Goal: Check status: Check status

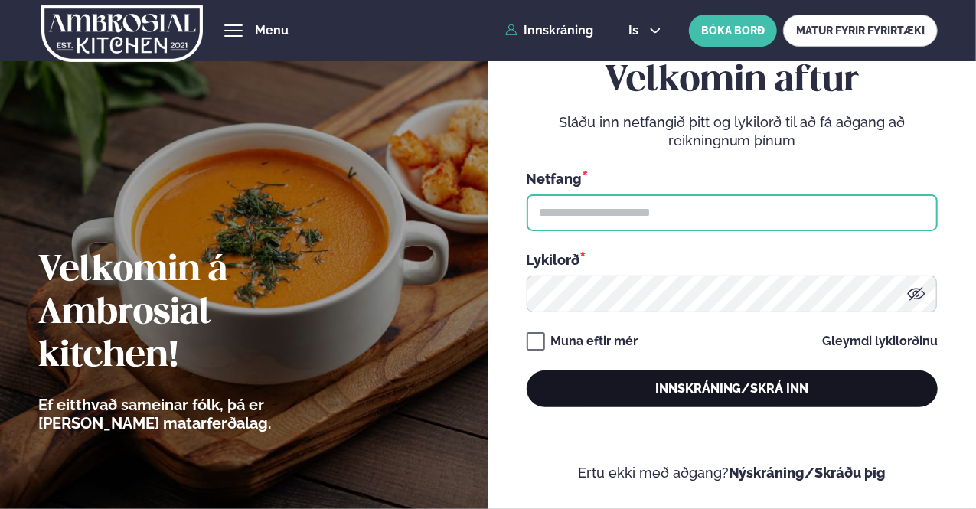
type input "**********"
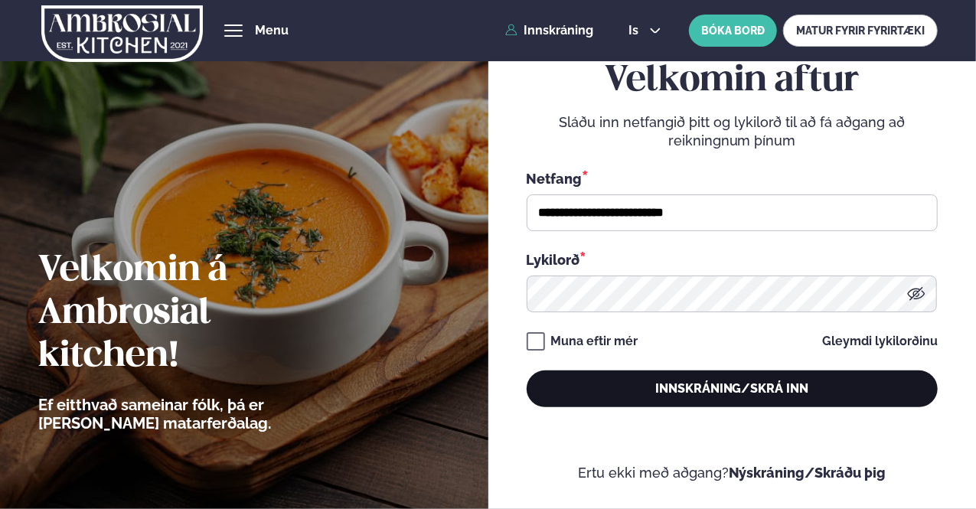
click at [797, 399] on button "Innskráning/Skrá inn" at bounding box center [732, 389] width 411 height 37
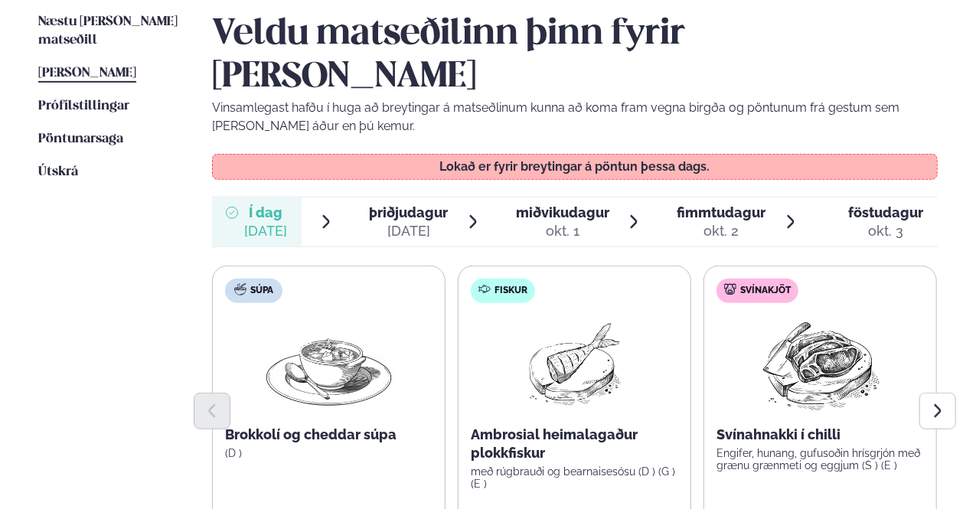
scroll to position [459, 0]
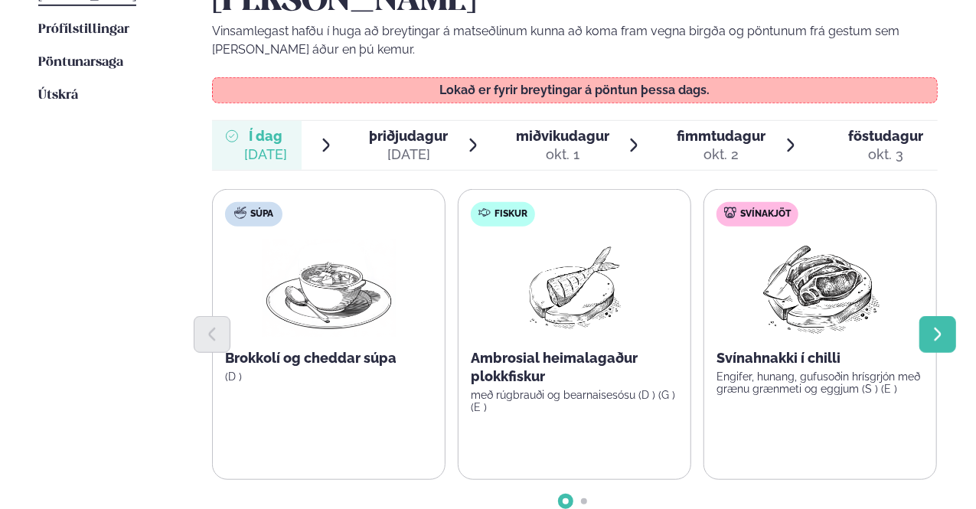
click at [928, 316] on button "Next slide" at bounding box center [938, 334] width 37 height 37
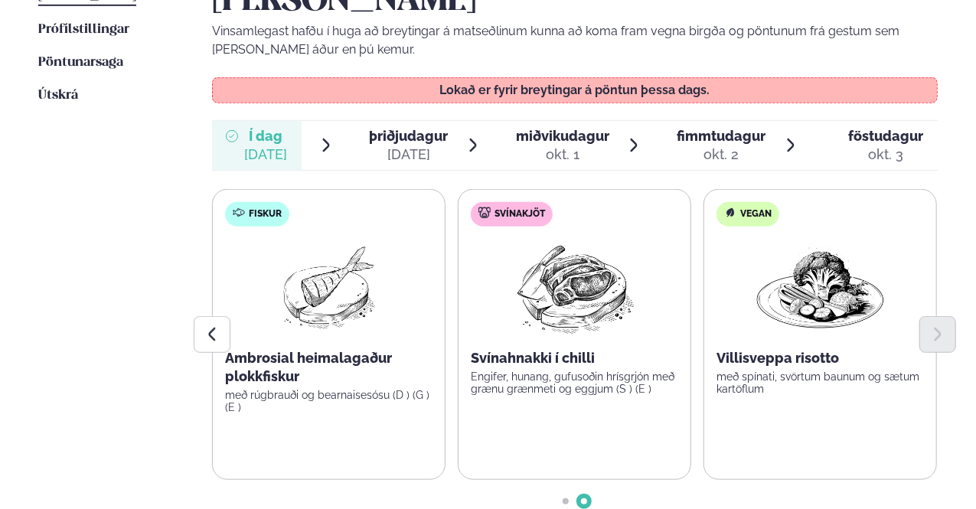
click at [381, 145] on div "[DATE]" at bounding box center [408, 154] width 79 height 18
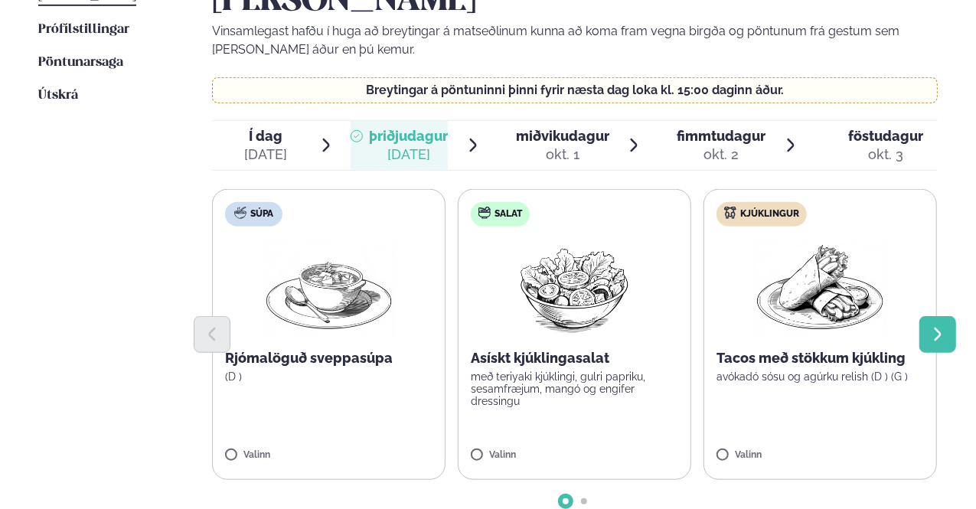
click at [938, 328] on icon "Next slide" at bounding box center [937, 334] width 7 height 13
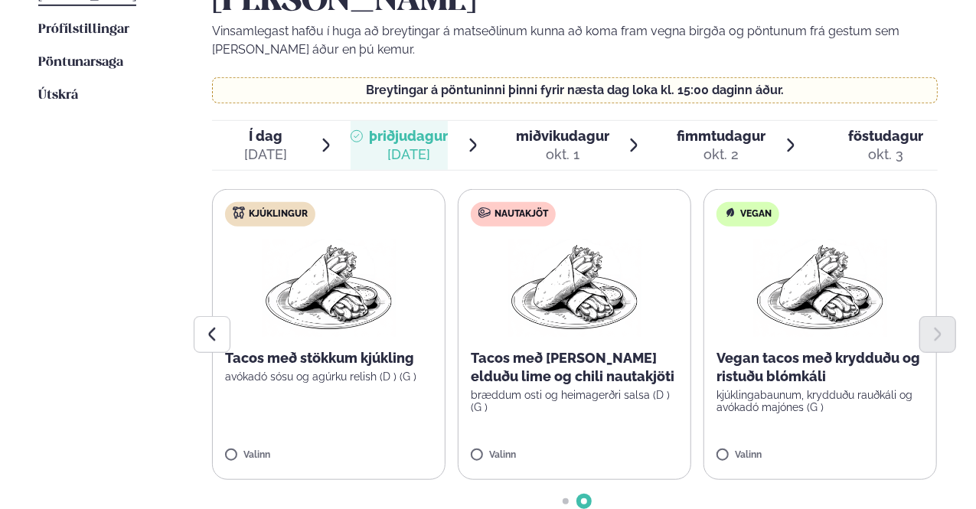
click at [550, 128] on span "miðvikudagur" at bounding box center [562, 136] width 93 height 16
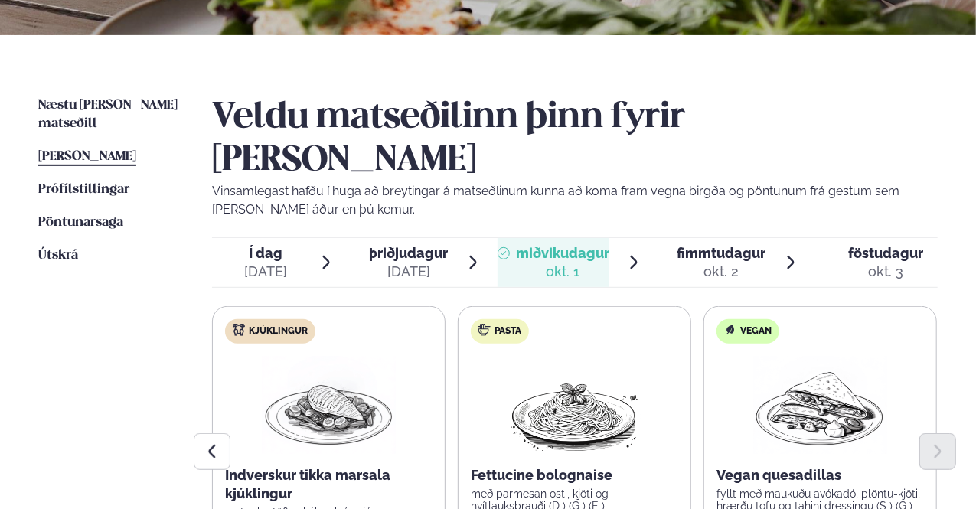
scroll to position [230, 0]
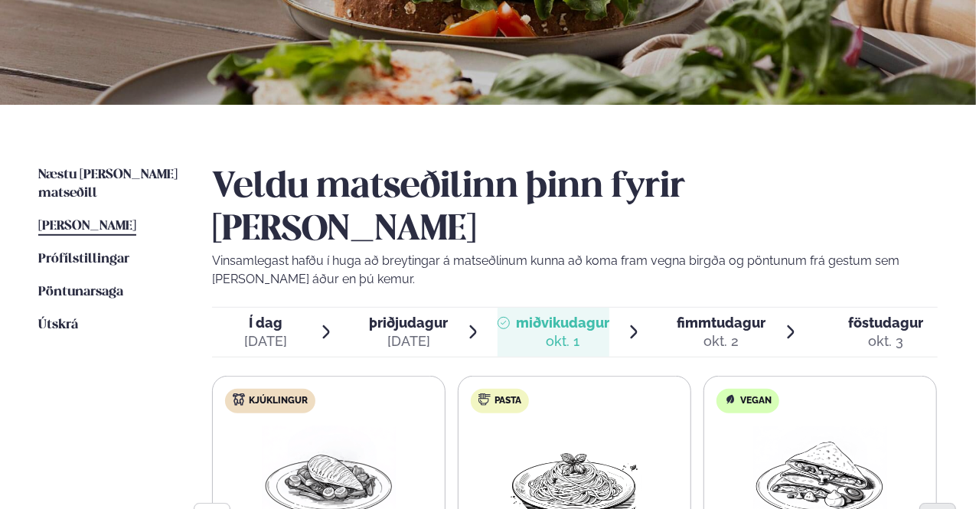
click at [410, 332] on div "[DATE]" at bounding box center [408, 341] width 79 height 18
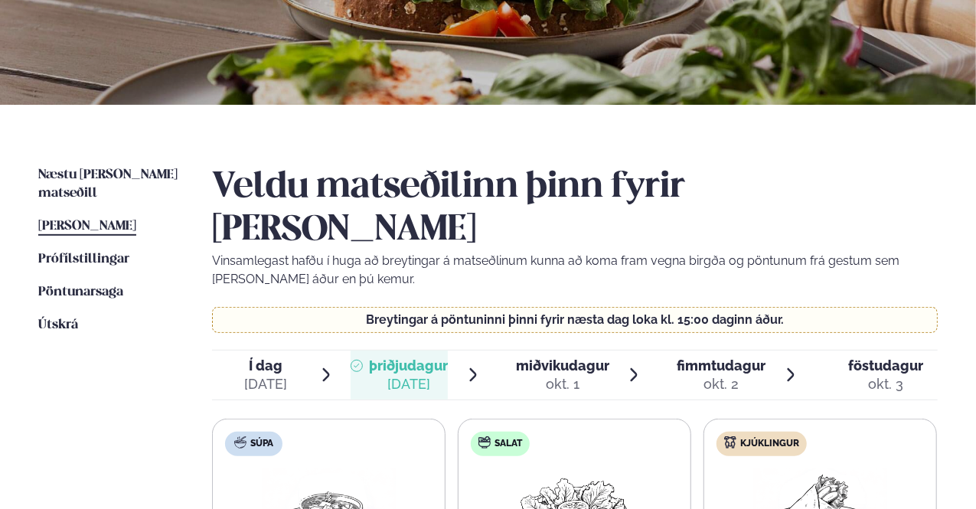
click at [562, 358] on span "miðvikudagur" at bounding box center [562, 366] width 93 height 16
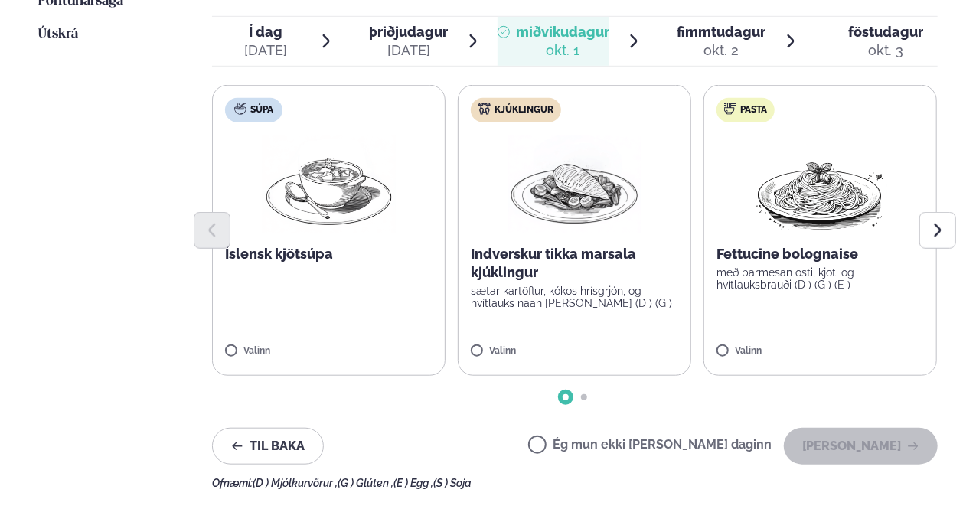
scroll to position [536, 0]
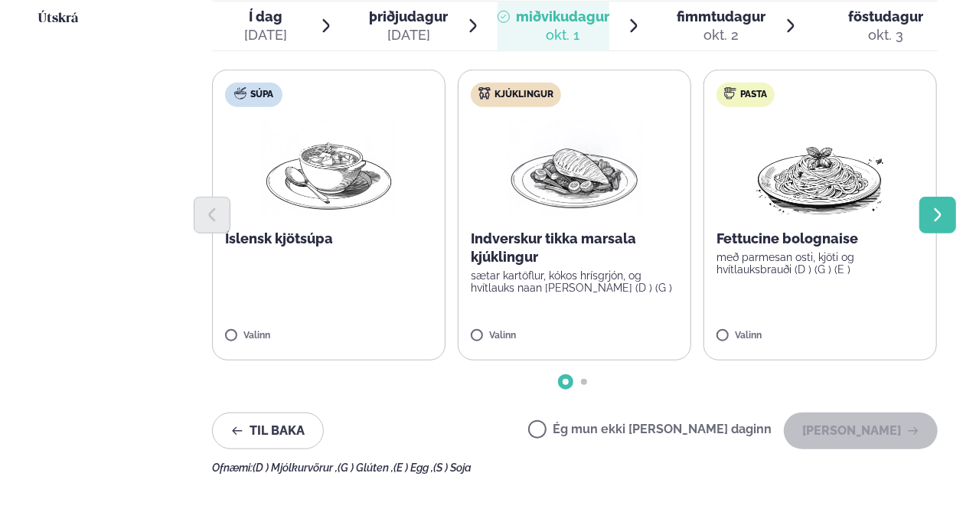
click at [940, 197] on button "Next slide" at bounding box center [938, 215] width 37 height 37
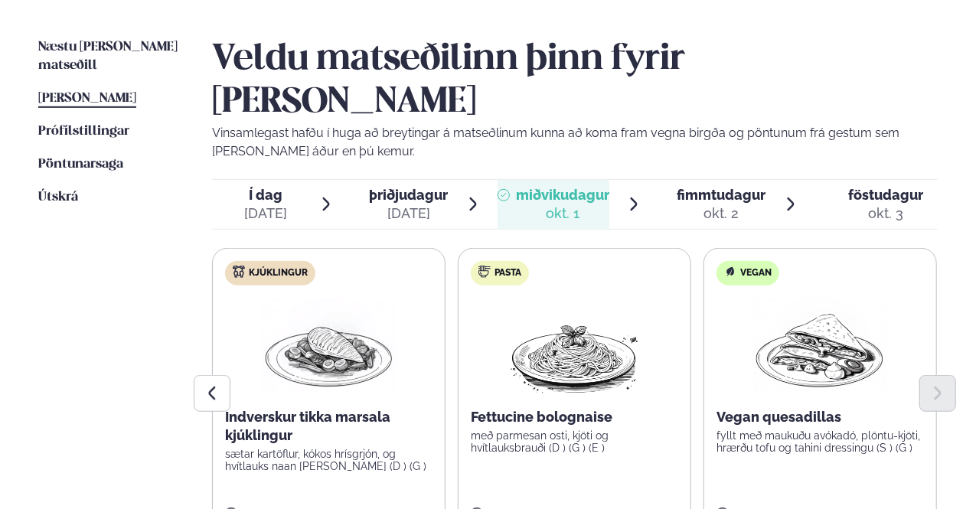
scroll to position [383, 0]
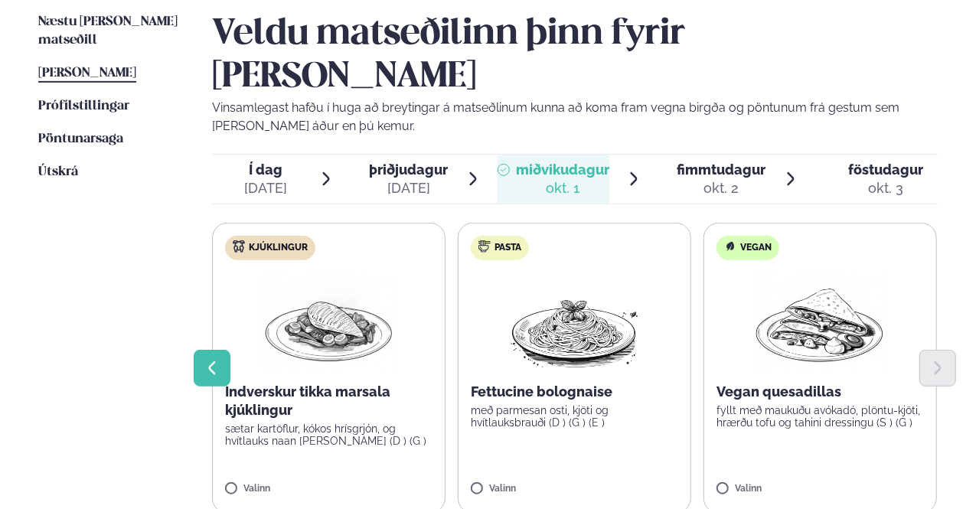
click at [219, 360] on icon "Previous slide" at bounding box center [212, 368] width 17 height 17
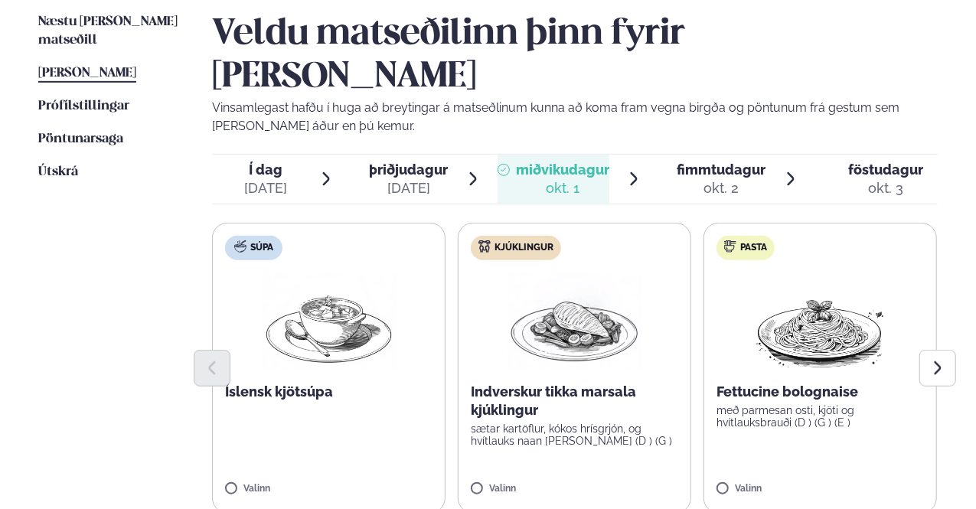
click at [716, 162] on span "fimmtudagur" at bounding box center [721, 170] width 89 height 16
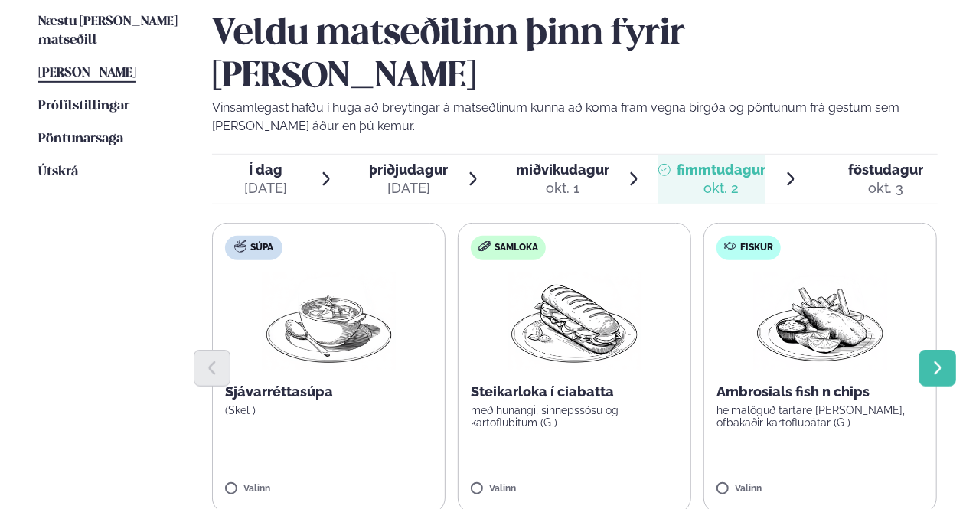
click at [938, 360] on icon "Next slide" at bounding box center [937, 368] width 17 height 17
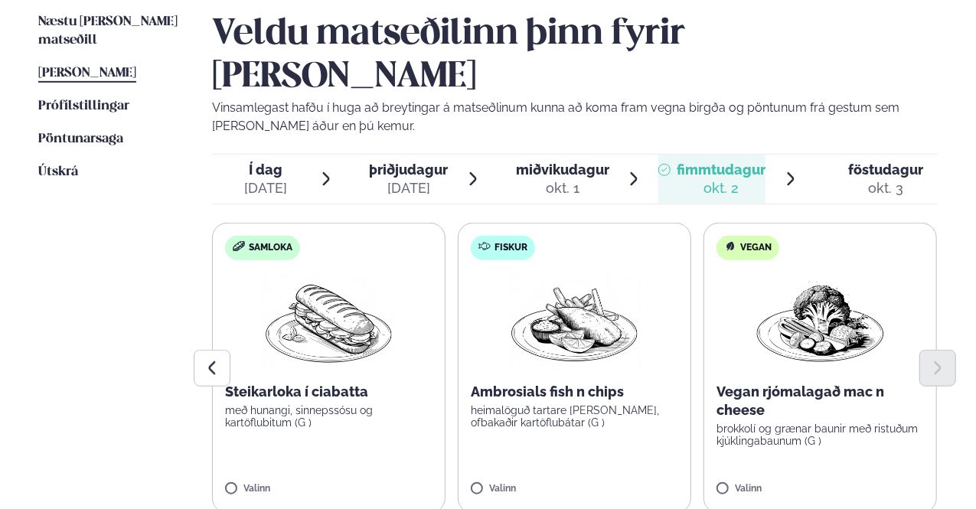
click at [887, 179] on div "okt. 3" at bounding box center [885, 188] width 75 height 18
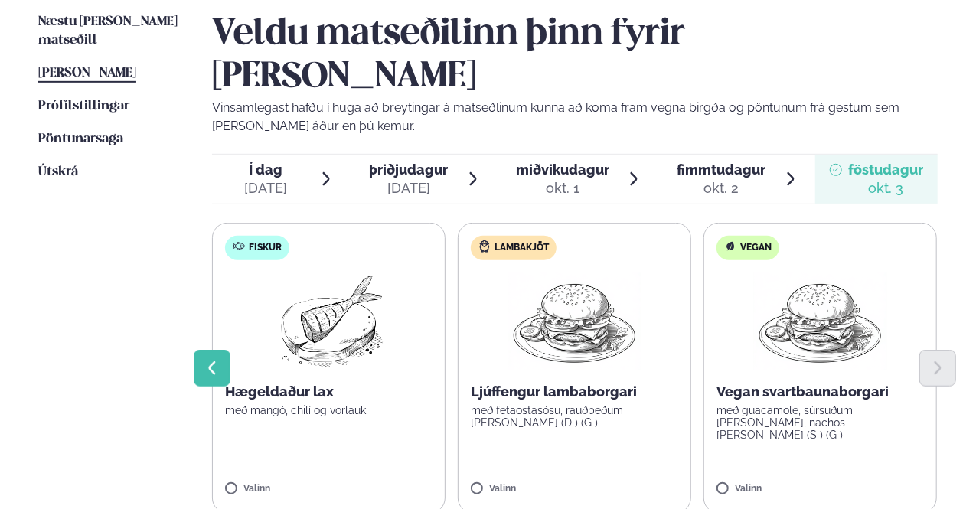
click at [210, 360] on icon "Previous slide" at bounding box center [212, 368] width 17 height 17
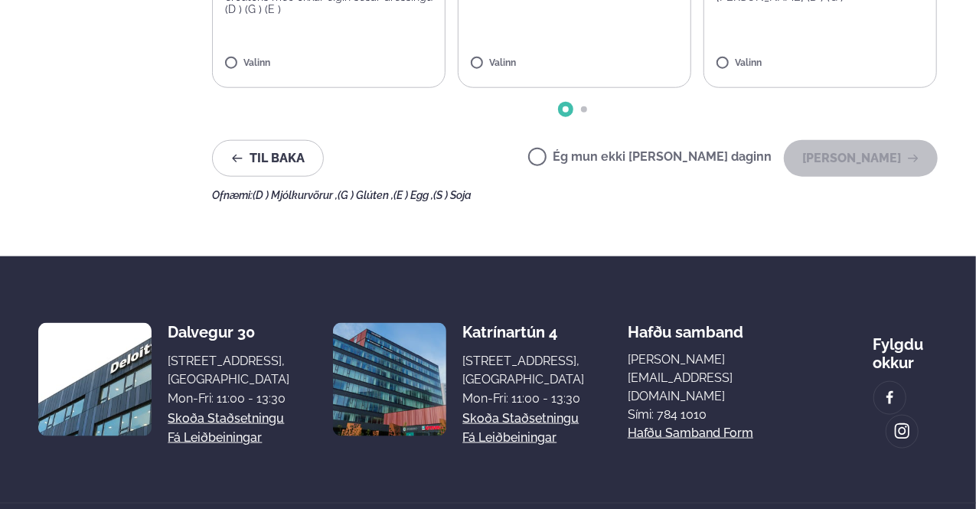
scroll to position [0, 0]
